Goal: Task Accomplishment & Management: Complete application form

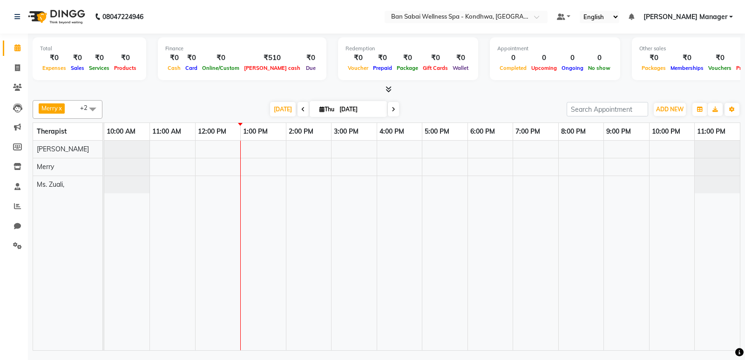
click at [88, 106] on span at bounding box center [92, 109] width 19 height 18
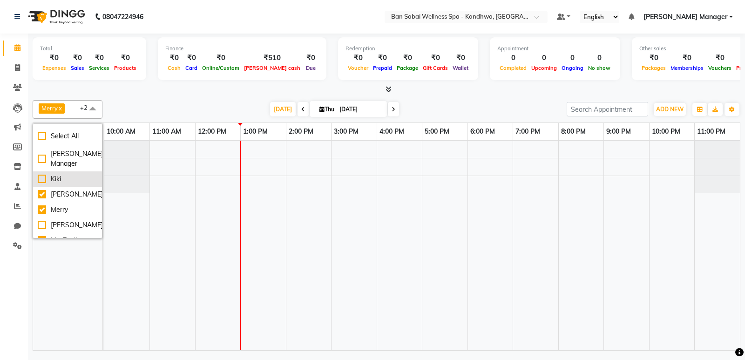
click at [43, 178] on div "Kiki" at bounding box center [68, 179] width 60 height 10
checkbox input "true"
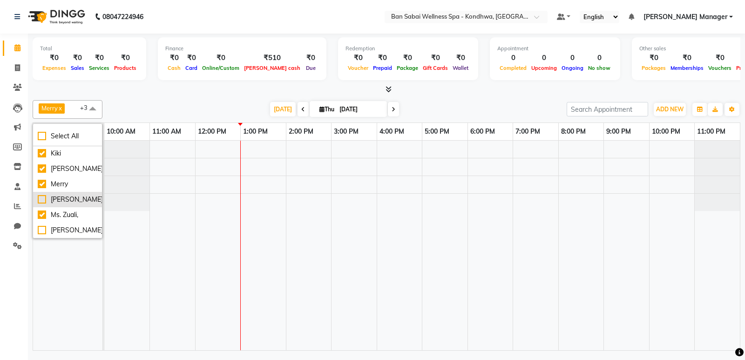
click at [44, 195] on div "[PERSON_NAME]" at bounding box center [68, 200] width 60 height 10
checkbox input "true"
click at [744, 168] on div "Total ₹0 Expenses ₹0 Sales ₹0 Services ₹0 Products Finance ₹0 Cash ₹0 Card ₹0 O…" at bounding box center [386, 193] width 717 height 319
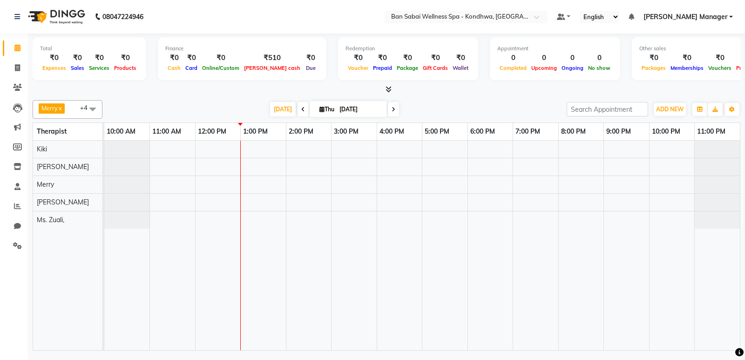
click at [218, 182] on div at bounding box center [421, 245] width 635 height 209
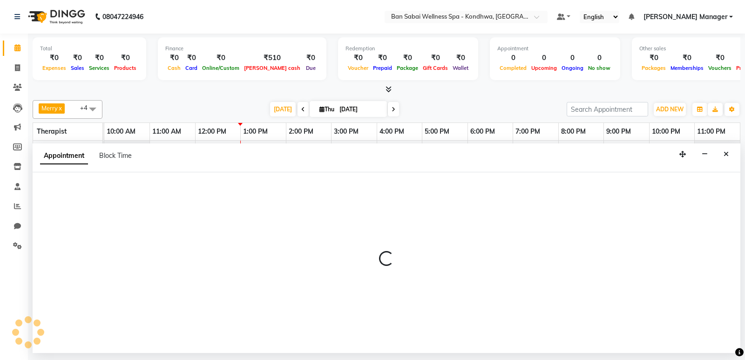
select select "78586"
select select "720"
select select "tentative"
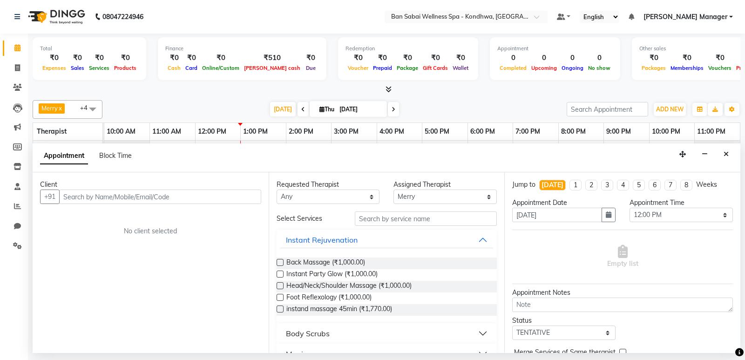
click at [175, 196] on input "text" at bounding box center [160, 196] width 202 height 14
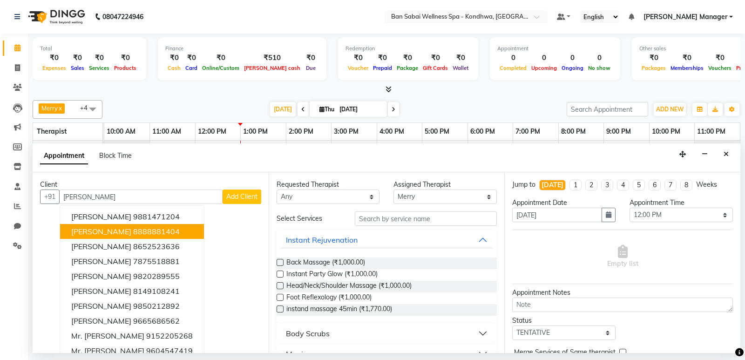
click at [175, 230] on ngb-highlight "8888881404" at bounding box center [156, 231] width 47 height 9
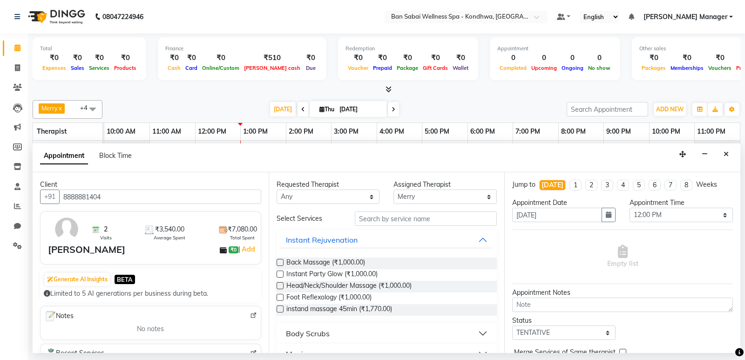
type input "8888881404"
click at [425, 219] on input "text" at bounding box center [426, 218] width 142 height 14
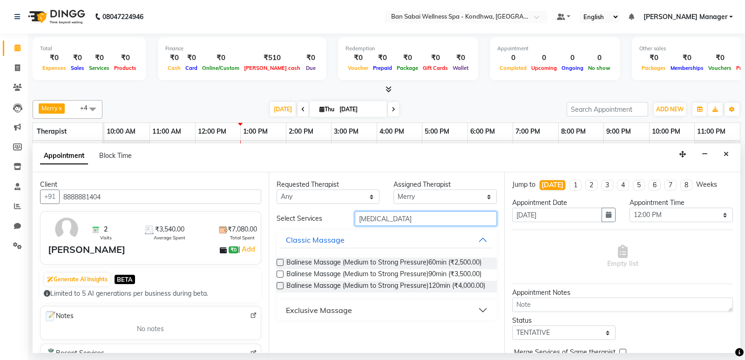
type input "[MEDICAL_DATA]"
click at [280, 272] on label at bounding box center [279, 273] width 7 height 7
click at [280, 272] on input "checkbox" at bounding box center [279, 275] width 6 height 6
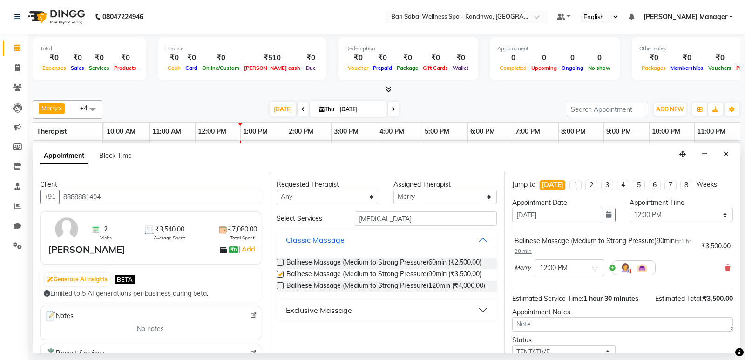
checkbox input "false"
drag, startPoint x: 718, startPoint y: 214, endPoint x: 714, endPoint y: 208, distance: 7.1
click at [718, 214] on select "Select 11:00 AM 11:05 AM 11:10 AM 11:15 AM 11:20 AM 11:25 AM 11:30 AM 11:35 AM …" at bounding box center [680, 215] width 103 height 14
select select "760"
click at [629, 208] on select "Select 11:00 AM 11:05 AM 11:10 AM 11:15 AM 11:20 AM 11:25 AM 11:30 AM 11:35 AM …" at bounding box center [680, 215] width 103 height 14
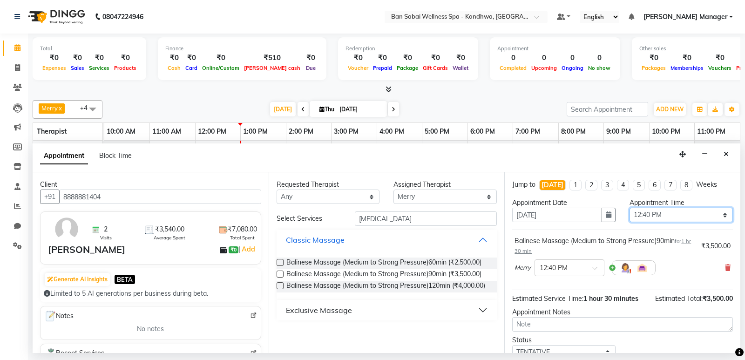
scroll to position [65, 0]
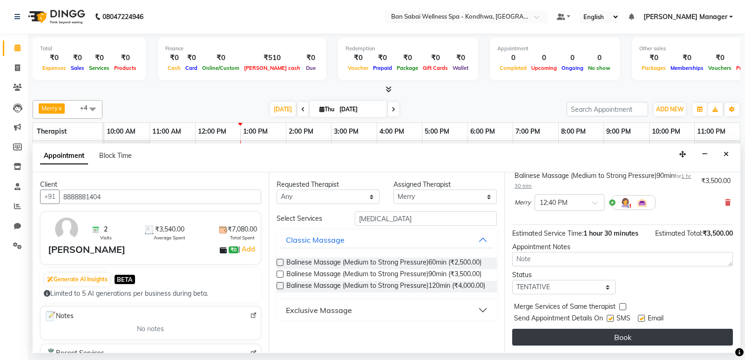
click at [618, 335] on button "Book" at bounding box center [622, 337] width 221 height 17
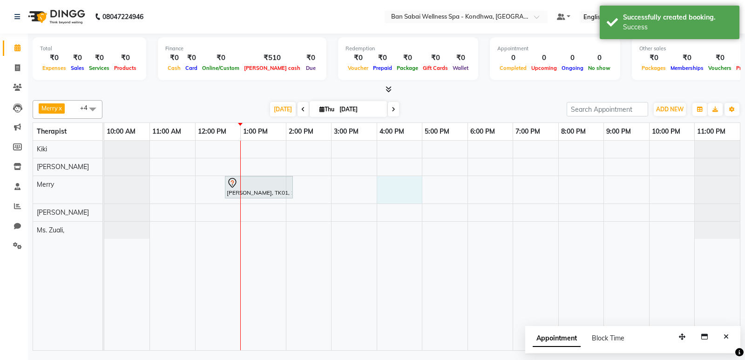
click at [394, 179] on div "[PERSON_NAME], TK01, 12:40 PM-02:10 PM, Balinese Massage (Medium to Strong Pres…" at bounding box center [421, 245] width 635 height 209
select select "78586"
select select "960"
select select "tentative"
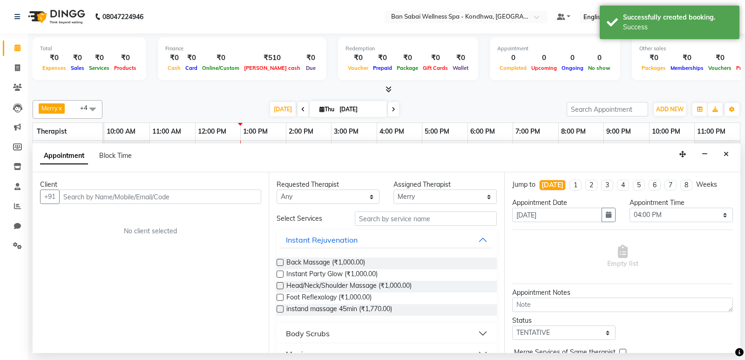
click at [212, 202] on input "text" at bounding box center [160, 196] width 202 height 14
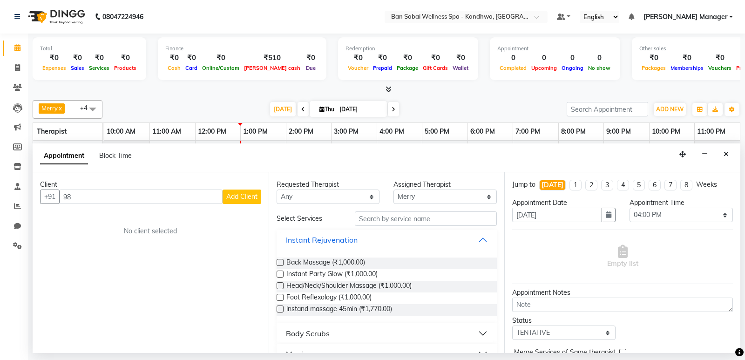
type input "9"
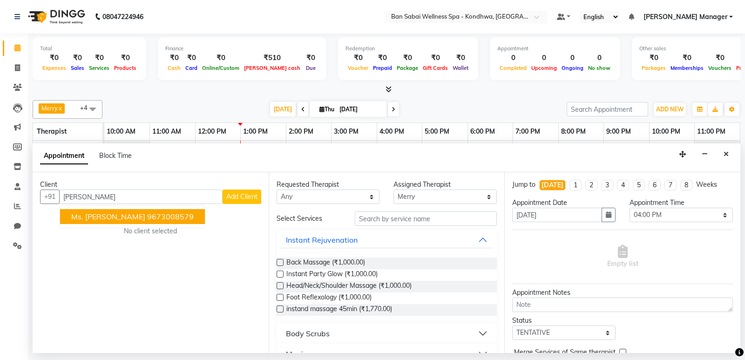
click at [166, 217] on button "Ms. [PERSON_NAME] 9673008579" at bounding box center [132, 216] width 145 height 15
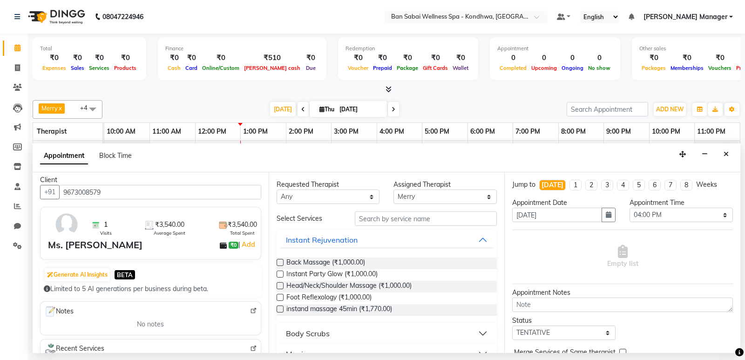
scroll to position [0, 0]
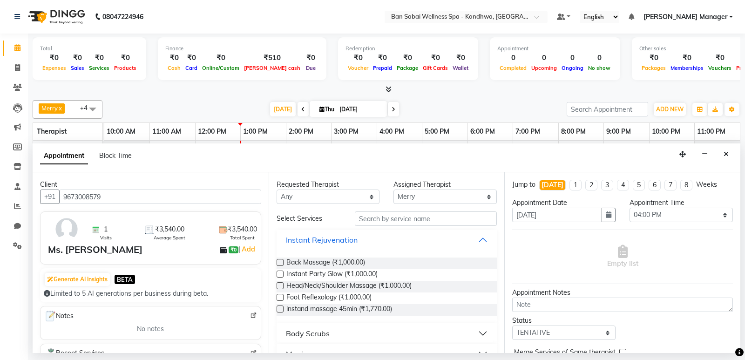
click at [130, 201] on input "9673008579" at bounding box center [160, 196] width 202 height 14
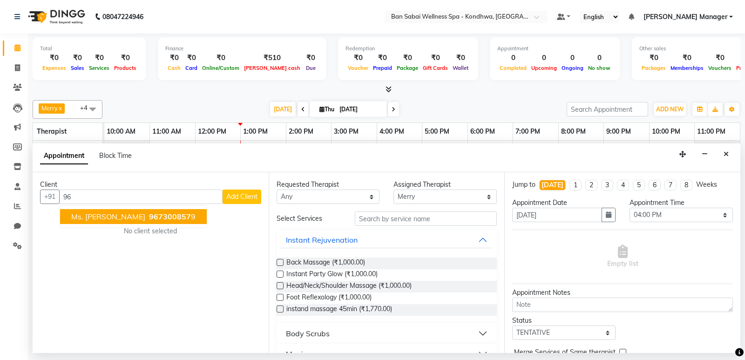
type input "9"
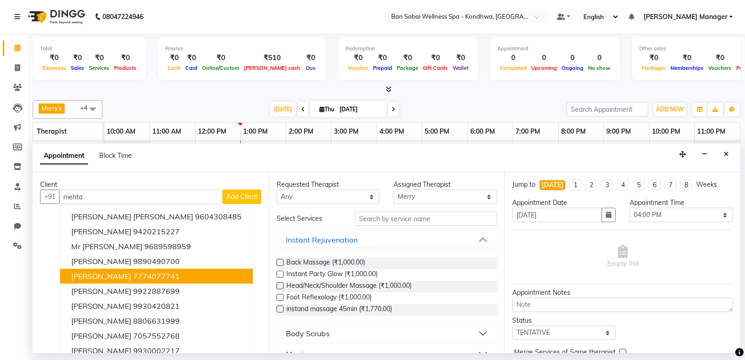
scroll to position [9, 0]
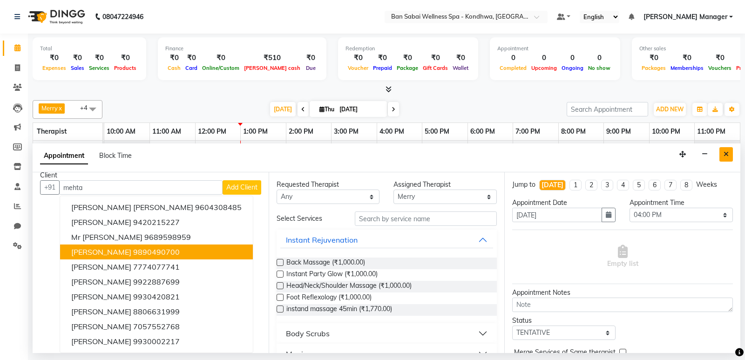
type input "mehta"
click at [727, 153] on icon "Close" at bounding box center [725, 154] width 5 height 7
